Goal: Information Seeking & Learning: Learn about a topic

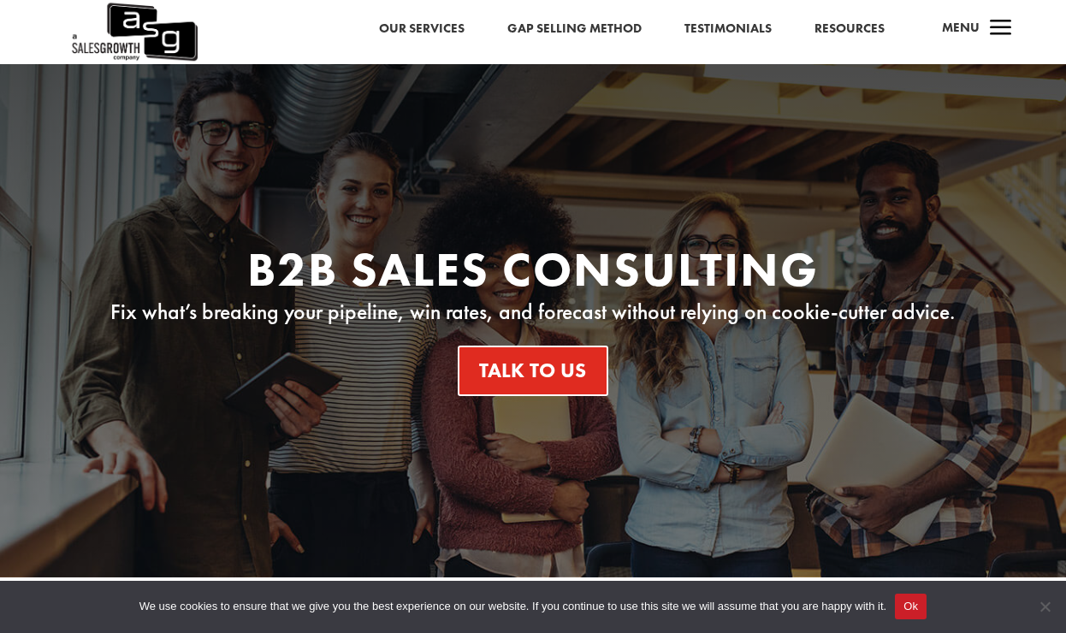
click at [576, 28] on link "Gap Selling Method" at bounding box center [574, 29] width 134 height 22
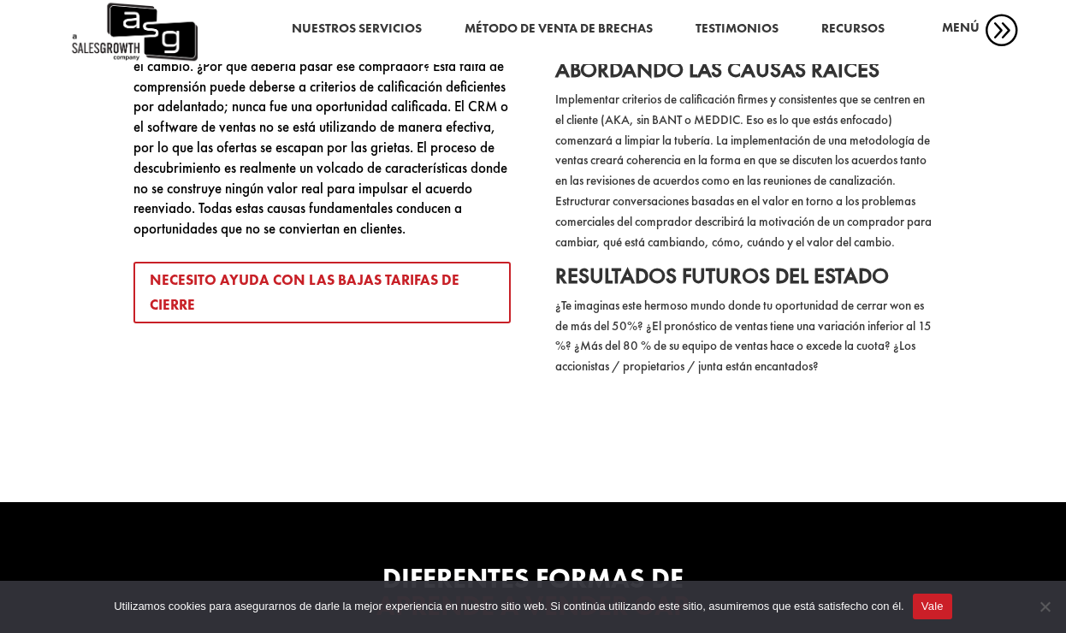
scroll to position [3618, 0]
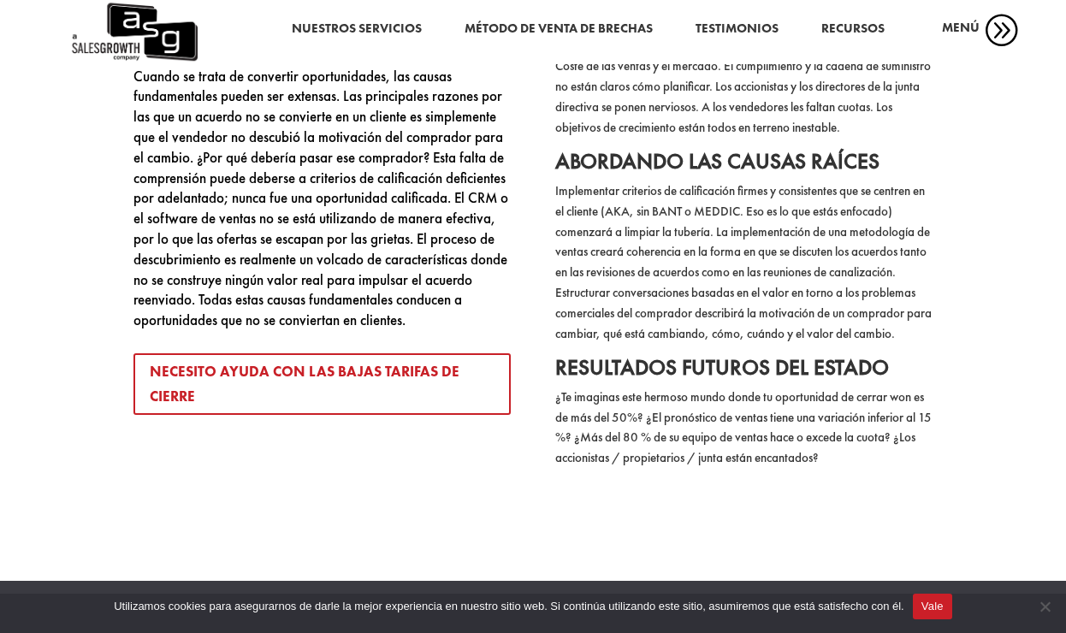
click at [848, 25] on link "recursos" at bounding box center [852, 29] width 63 height 22
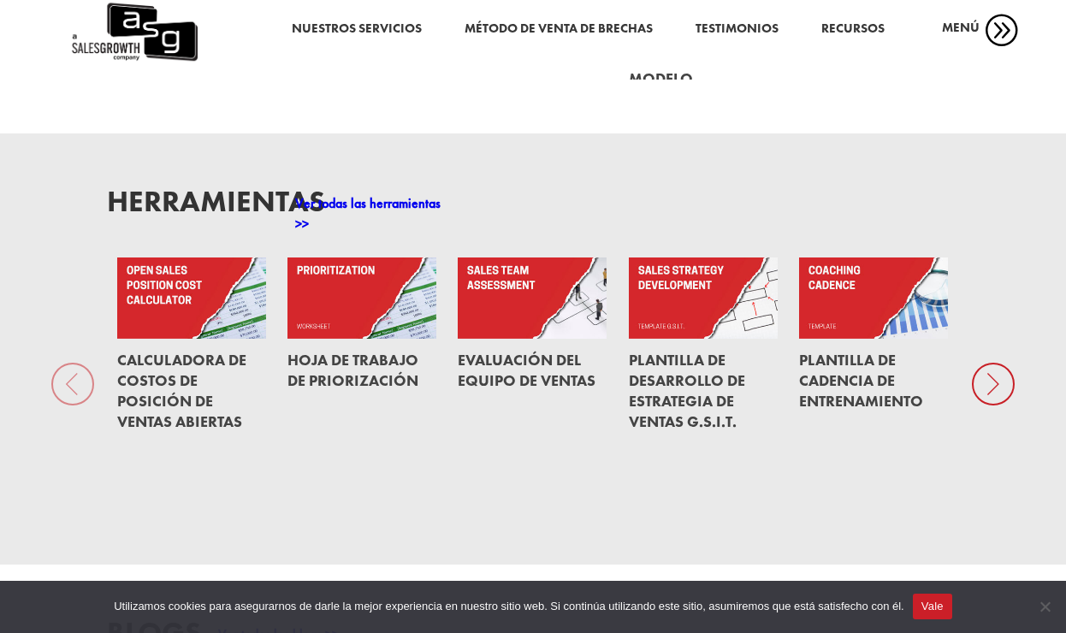
scroll to position [1157, 0]
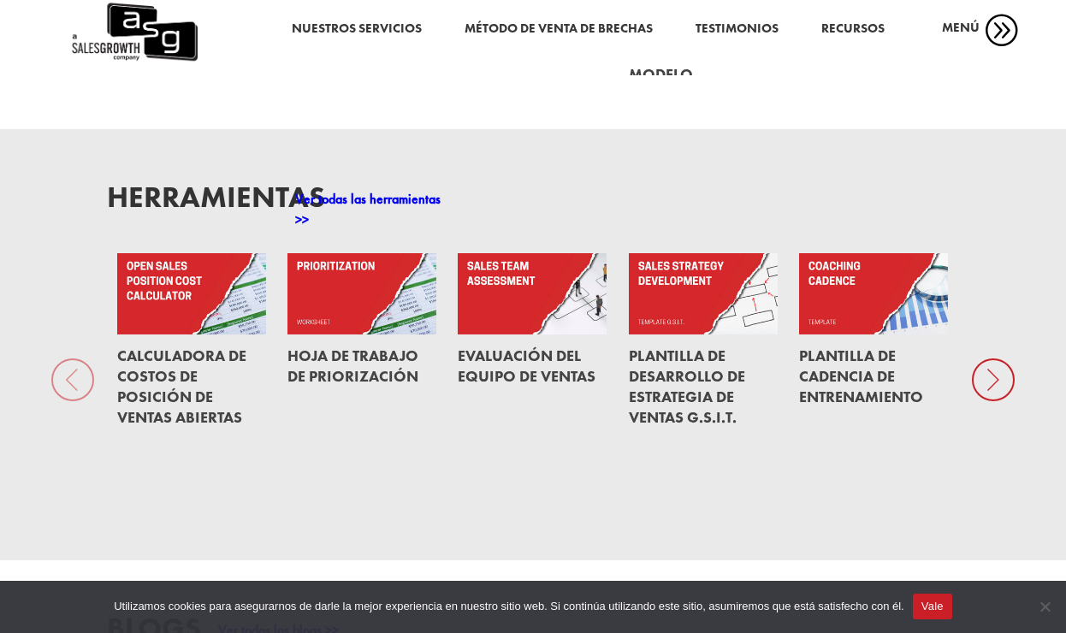
click at [984, 401] on icon at bounding box center [993, 379] width 43 height 43
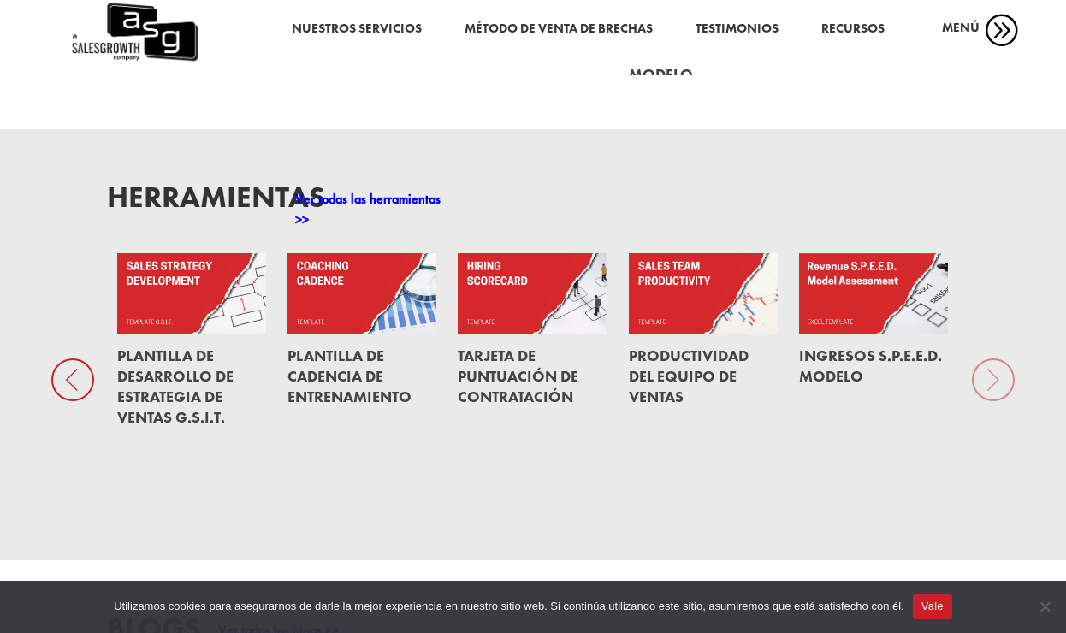
click at [984, 412] on div "herramientas Ver todas las herramientas >> CALCULADORA DE COSTOS DE POSICIÓN DE…" at bounding box center [533, 344] width 1066 height 431
click at [991, 414] on div "herramientas Ver todas las herramientas >> CALCULADORA DE COSTOS DE POSICIÓN DE…" at bounding box center [533, 344] width 1066 height 431
click at [77, 401] on icon at bounding box center [72, 379] width 43 height 43
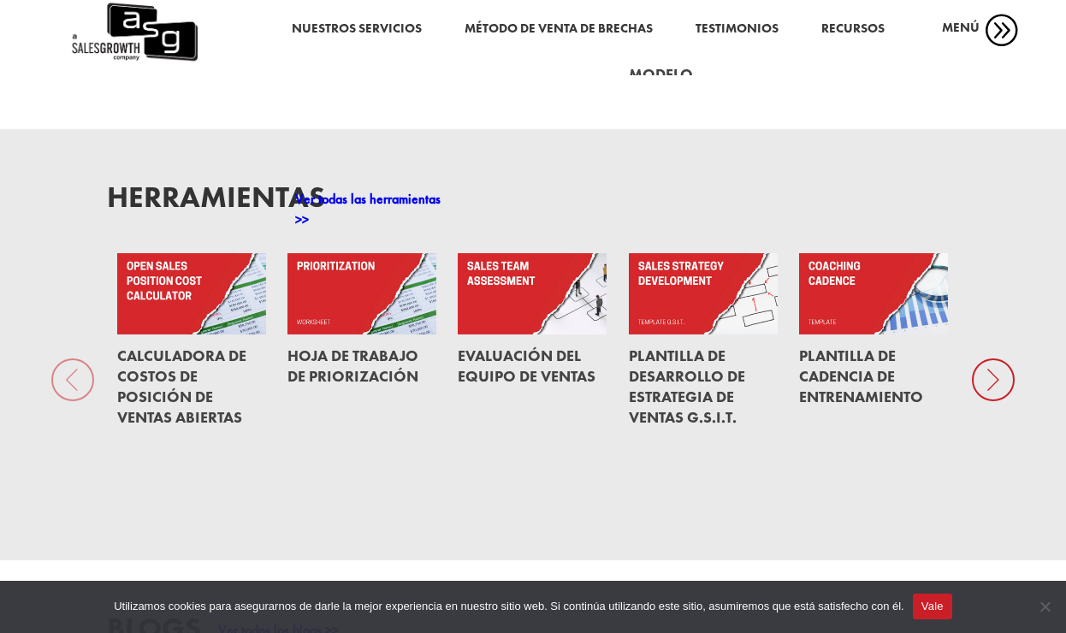
click at [74, 417] on div "herramientas Ver todas las herramientas >> CALCULADORA DE COSTOS DE POSICIÓN DE…" at bounding box center [533, 344] width 1066 height 431
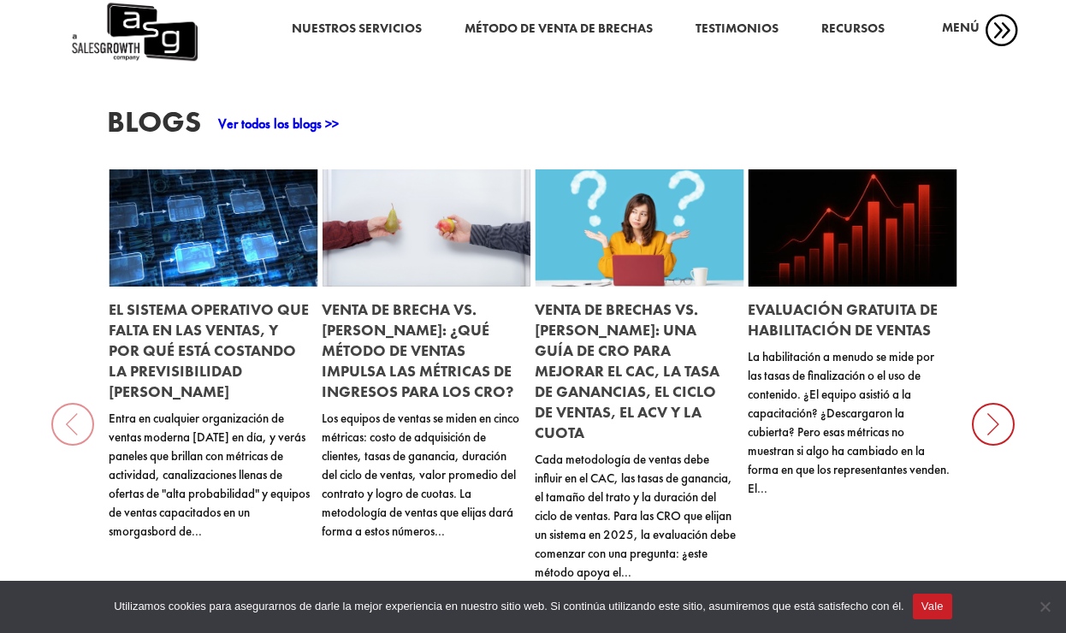
scroll to position [1663, 0]
click at [998, 446] on icon at bounding box center [993, 424] width 43 height 43
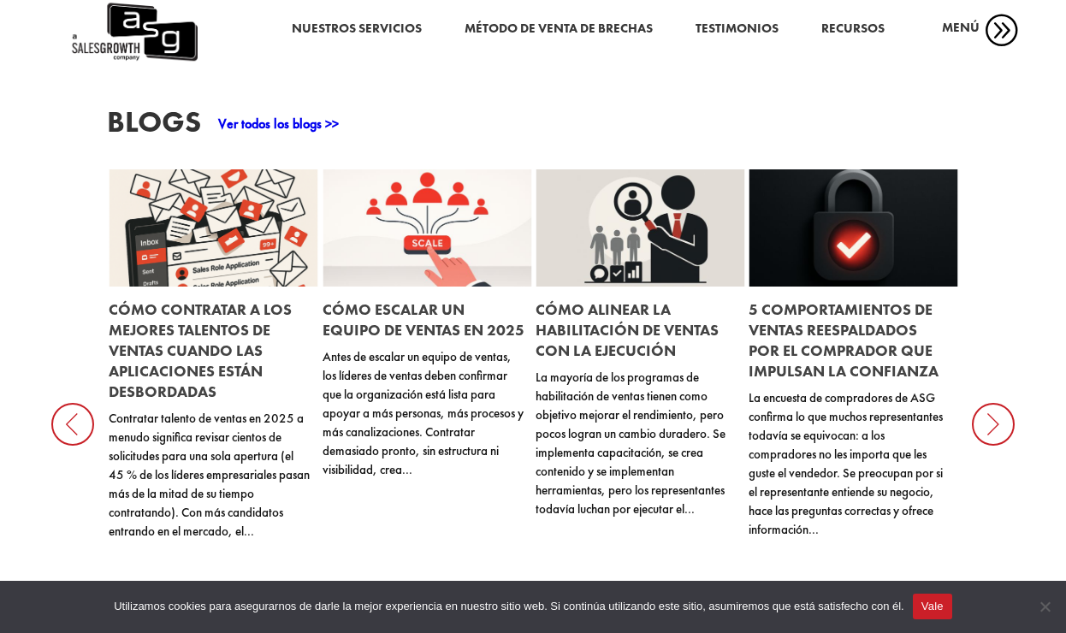
click at [997, 446] on icon at bounding box center [993, 424] width 43 height 43
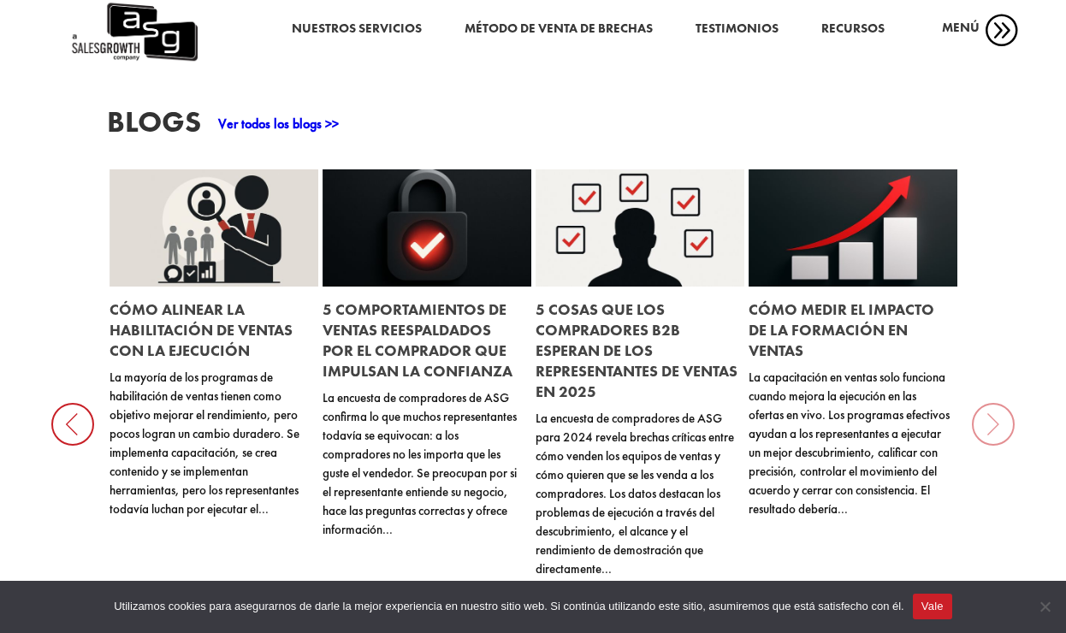
click at [77, 446] on icon at bounding box center [72, 424] width 43 height 43
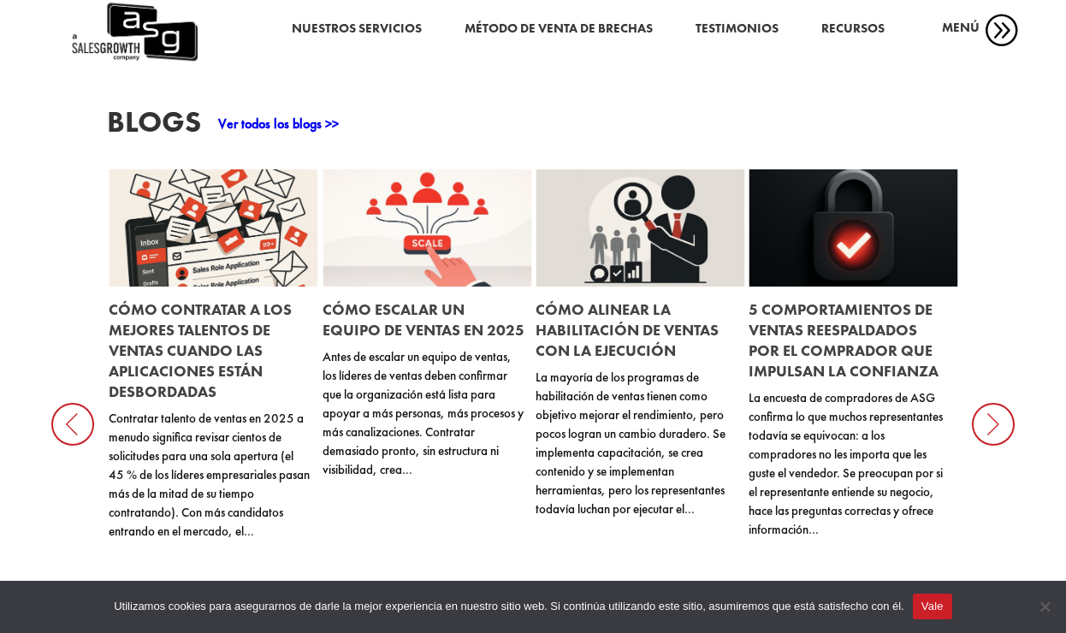
click at [77, 446] on icon at bounding box center [72, 424] width 43 height 43
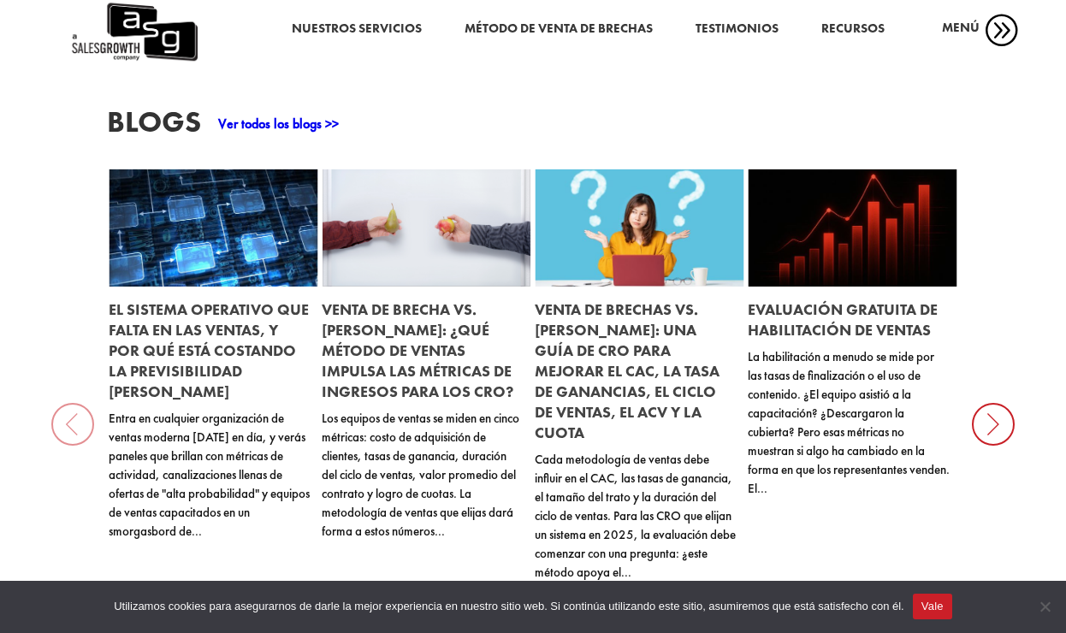
click at [77, 457] on div "BLOGS Ver todos los blogs >> EL SISTEMA OPERATIVO QUE FALTA EN LAS VENTAS, Y PO…" at bounding box center [533, 393] width 1066 height 679
click at [643, 399] on link "VENTA DE BRECHAS VS. MILLER HEIMAN: UNA GUÍA DE CRO PARA MEJORAR EL CAC, LA TAS…" at bounding box center [627, 370] width 185 height 143
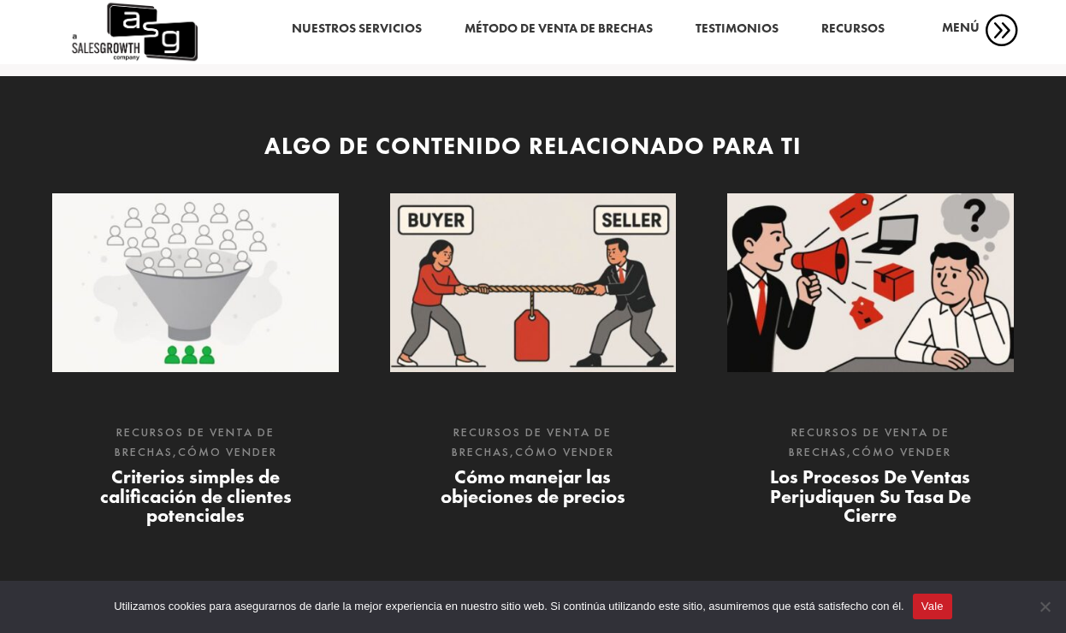
scroll to position [7082, 0]
